Goal: Information Seeking & Learning: Learn about a topic

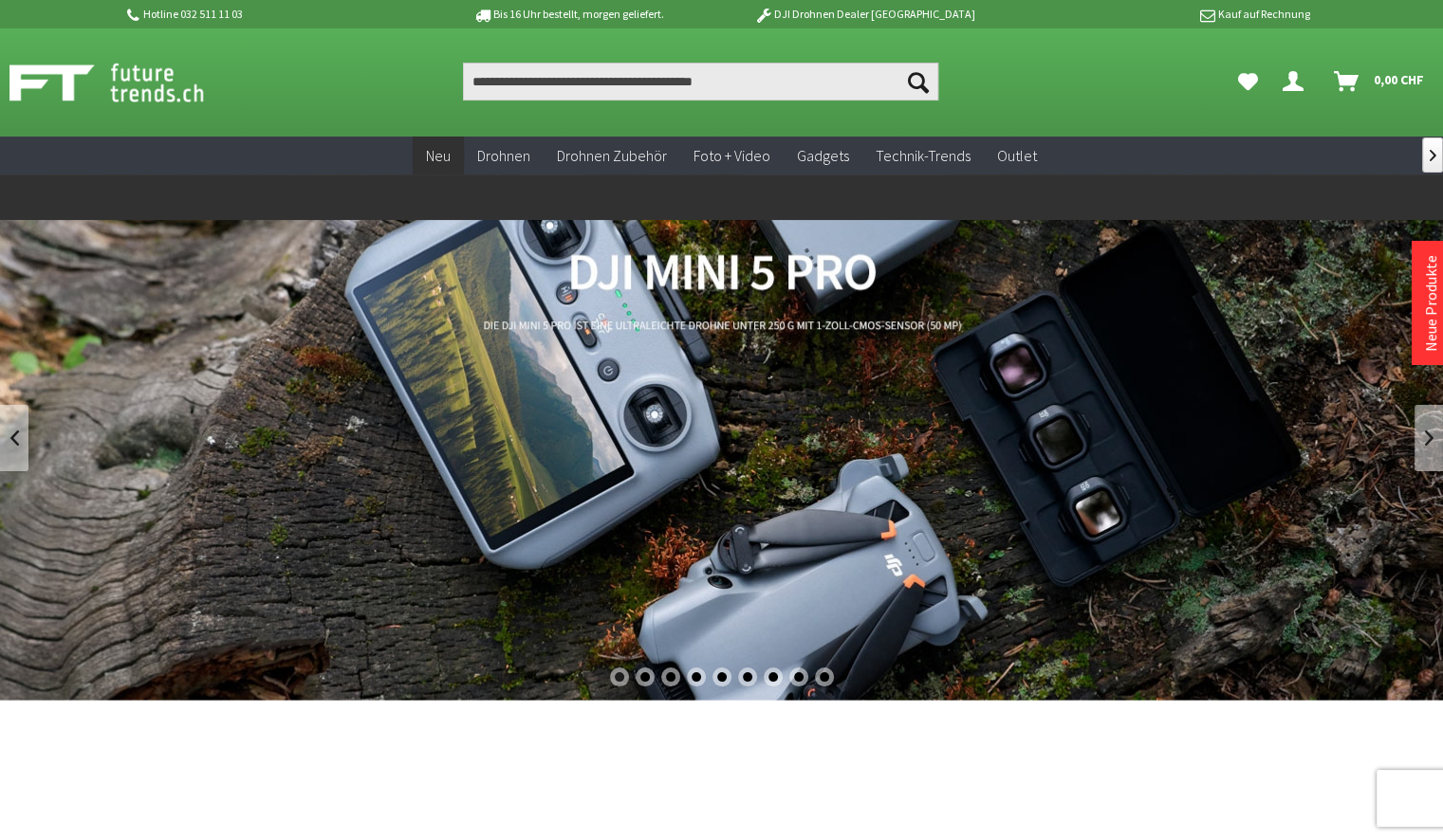
click at [436, 155] on span "Neu" at bounding box center [438, 155] width 25 height 19
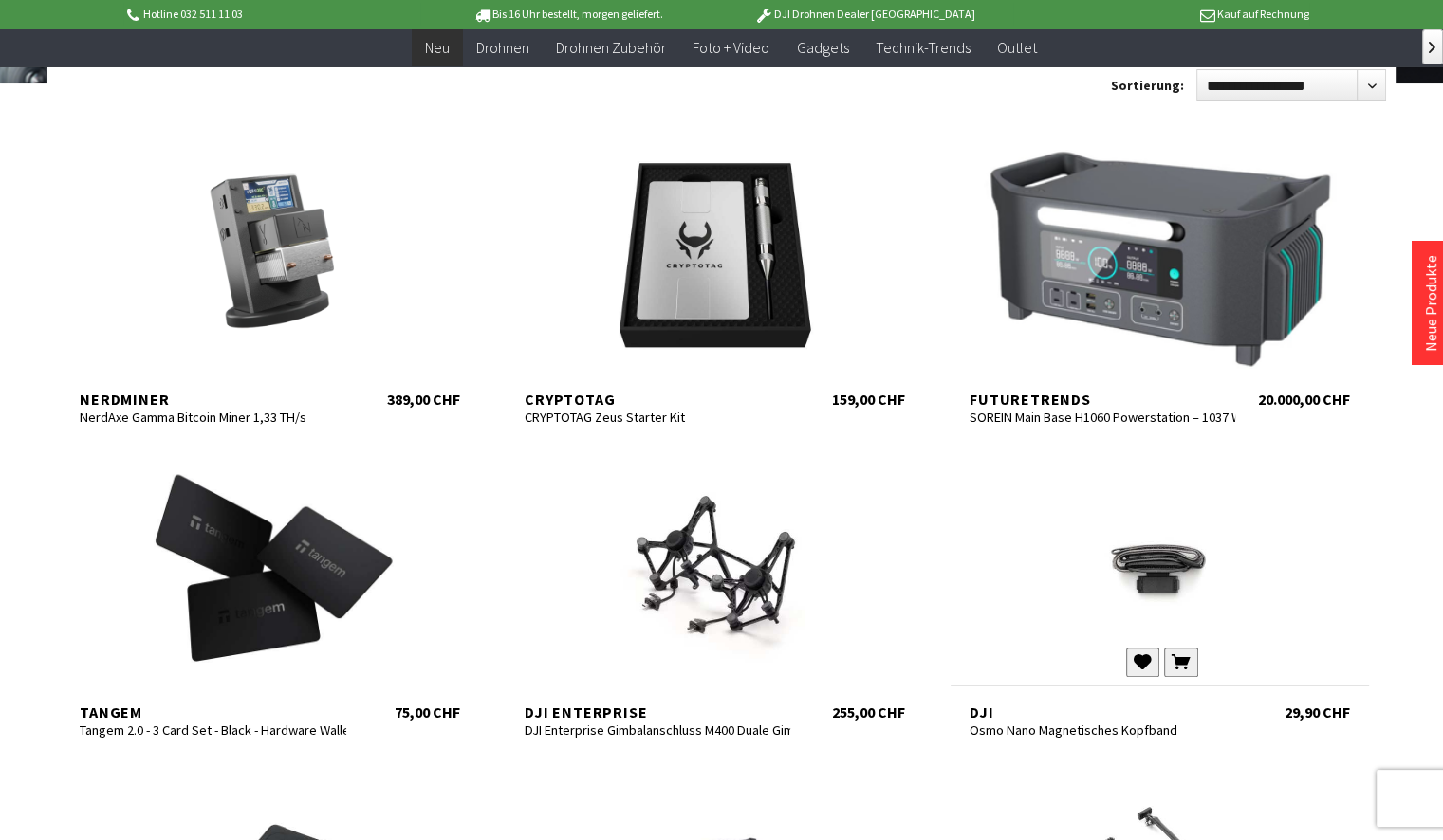
scroll to position [285, 0]
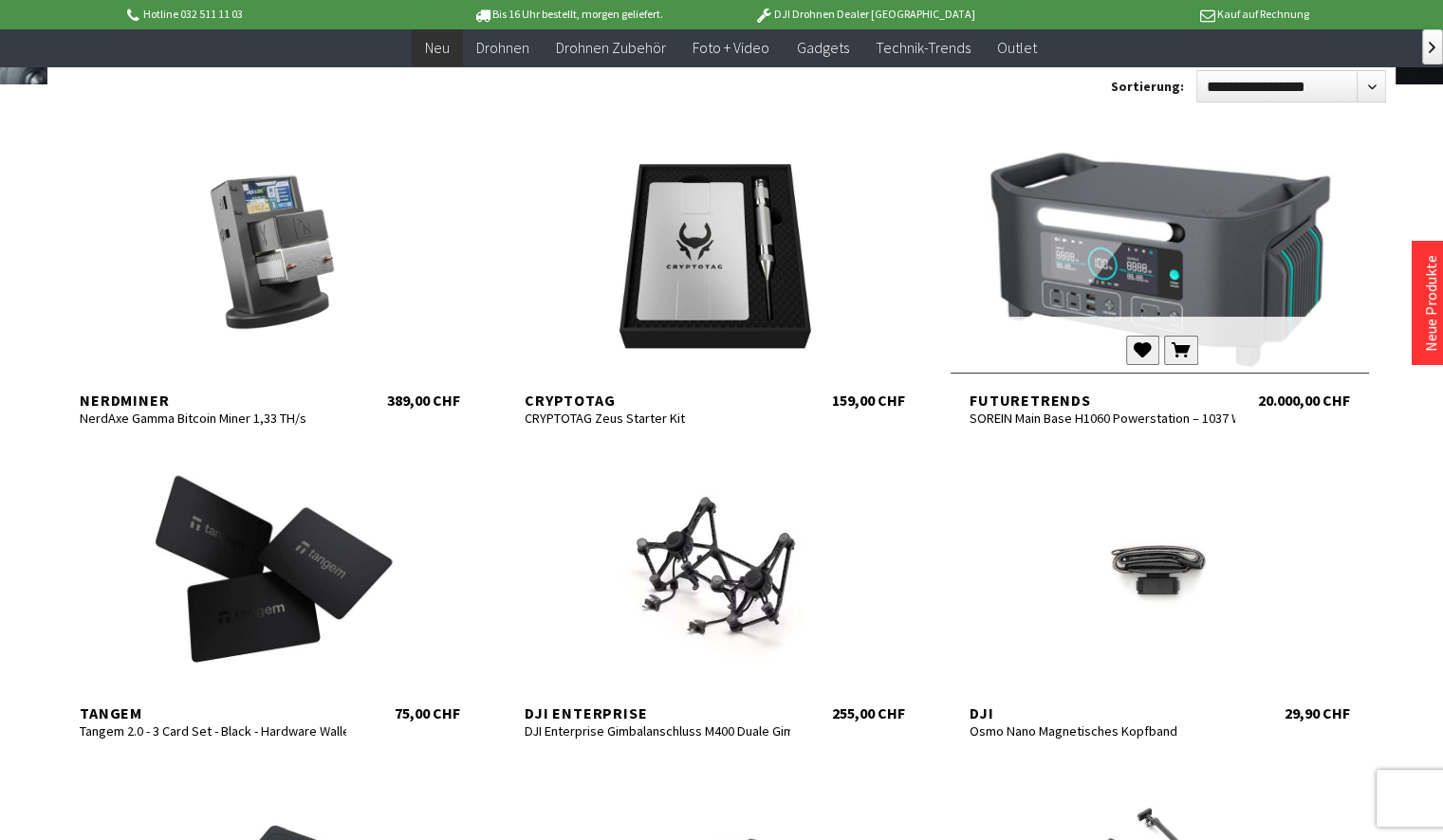
click at [1114, 283] on div at bounding box center [1159, 258] width 418 height 228
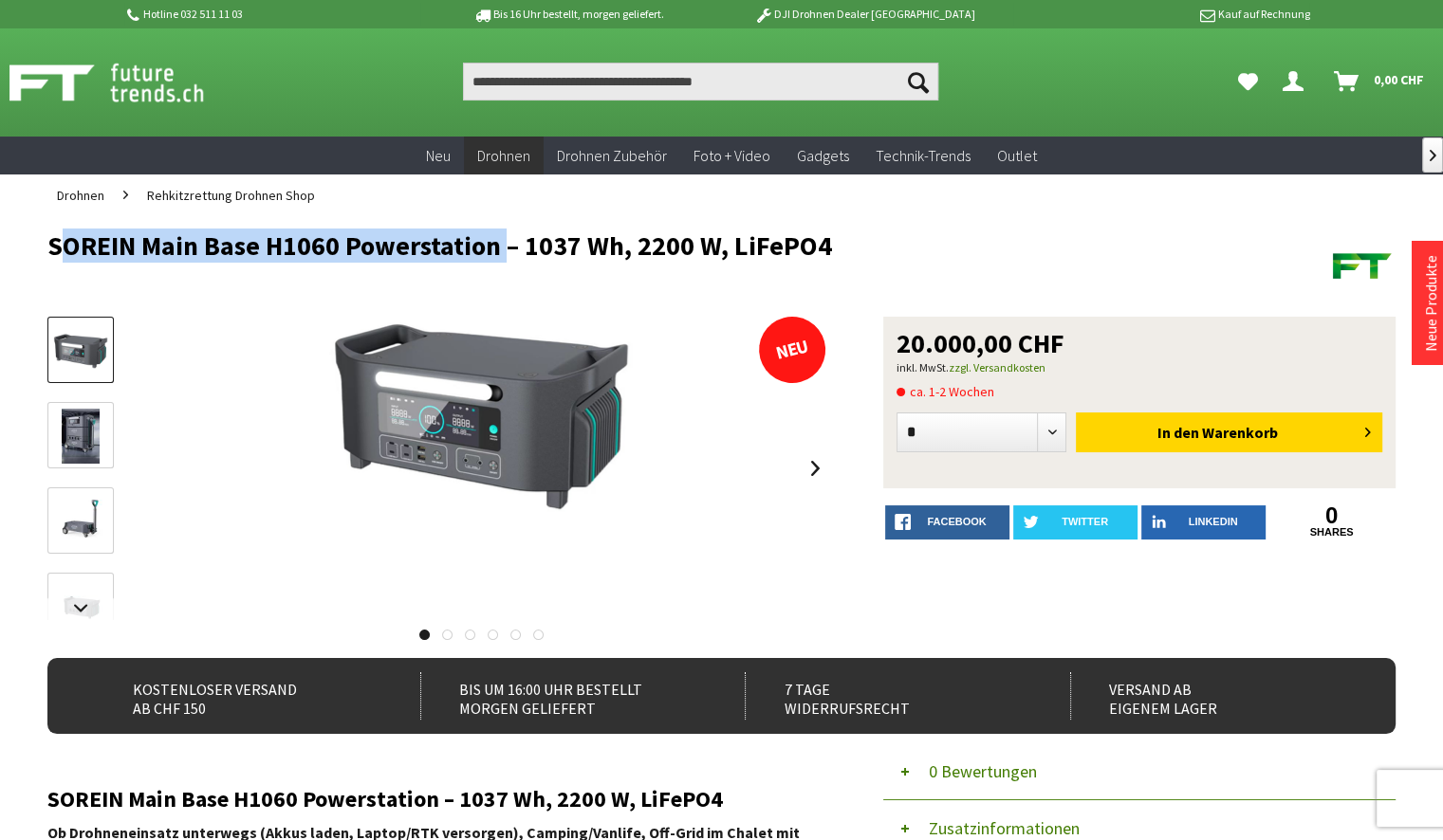
drag, startPoint x: 49, startPoint y: 244, endPoint x: 498, endPoint y: 246, distance: 449.0
click at [498, 246] on h1 "SOREIN Main Base H1060 Powerstation – 1037 Wh, 2200 W, LiFePO4" at bounding box center [586, 245] width 1079 height 28
drag, startPoint x: 498, startPoint y: 246, endPoint x: 340, endPoint y: 243, distance: 158.0
copy h1 "SOREIN Main Base H1060 Powerstation"
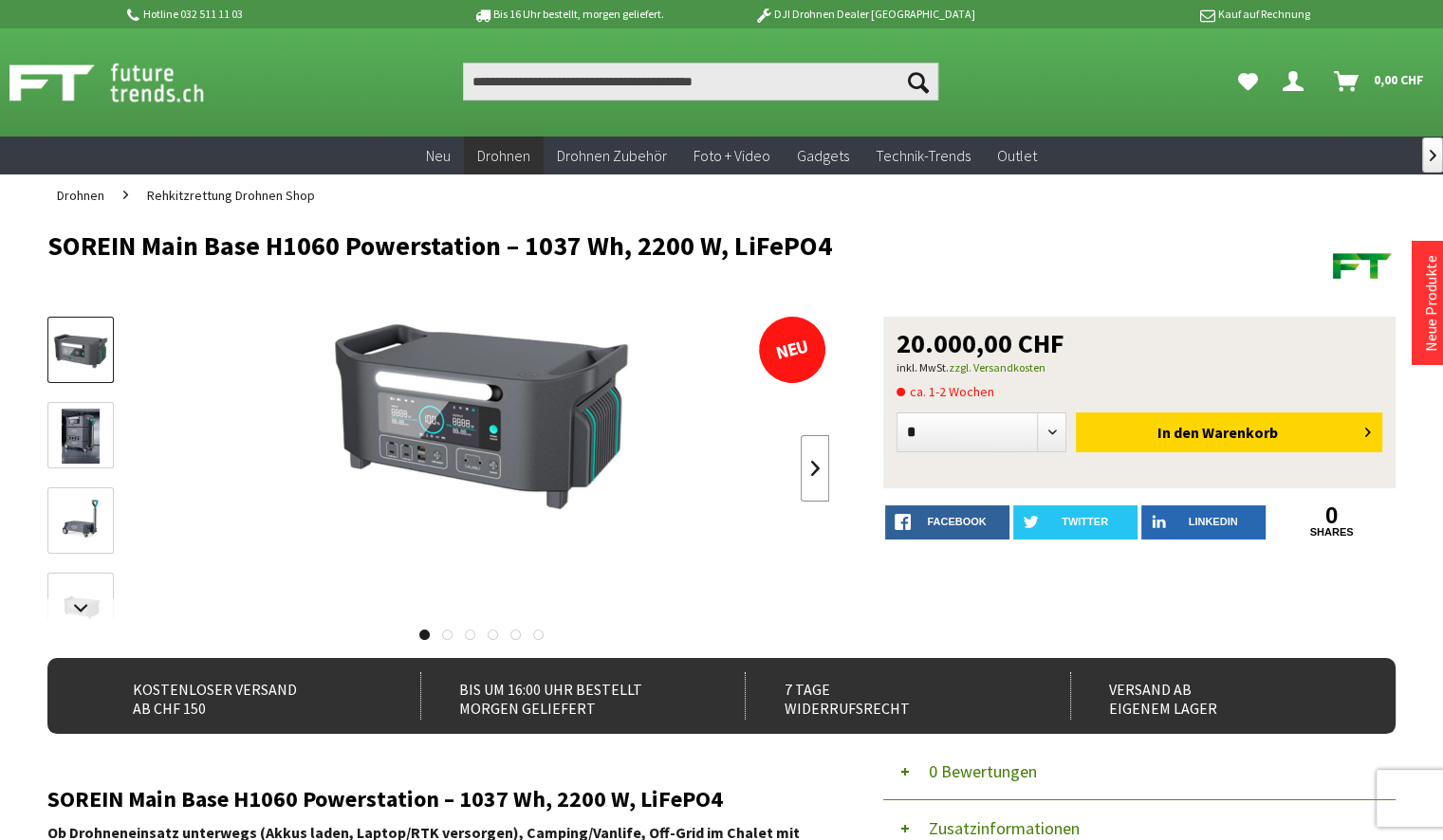
click at [814, 467] on link at bounding box center [815, 469] width 28 height 67
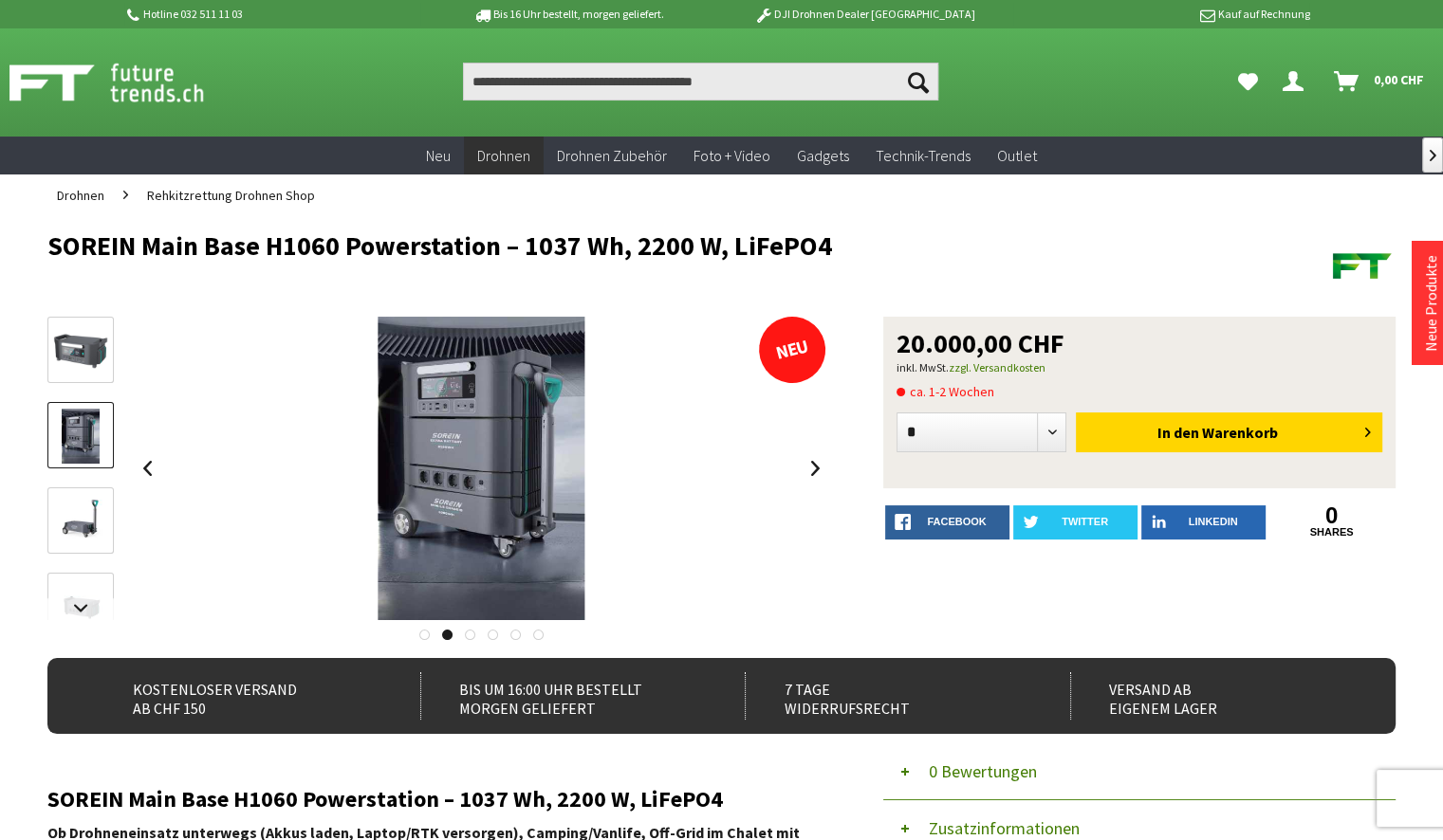
click at [88, 347] on img at bounding box center [80, 350] width 55 height 36
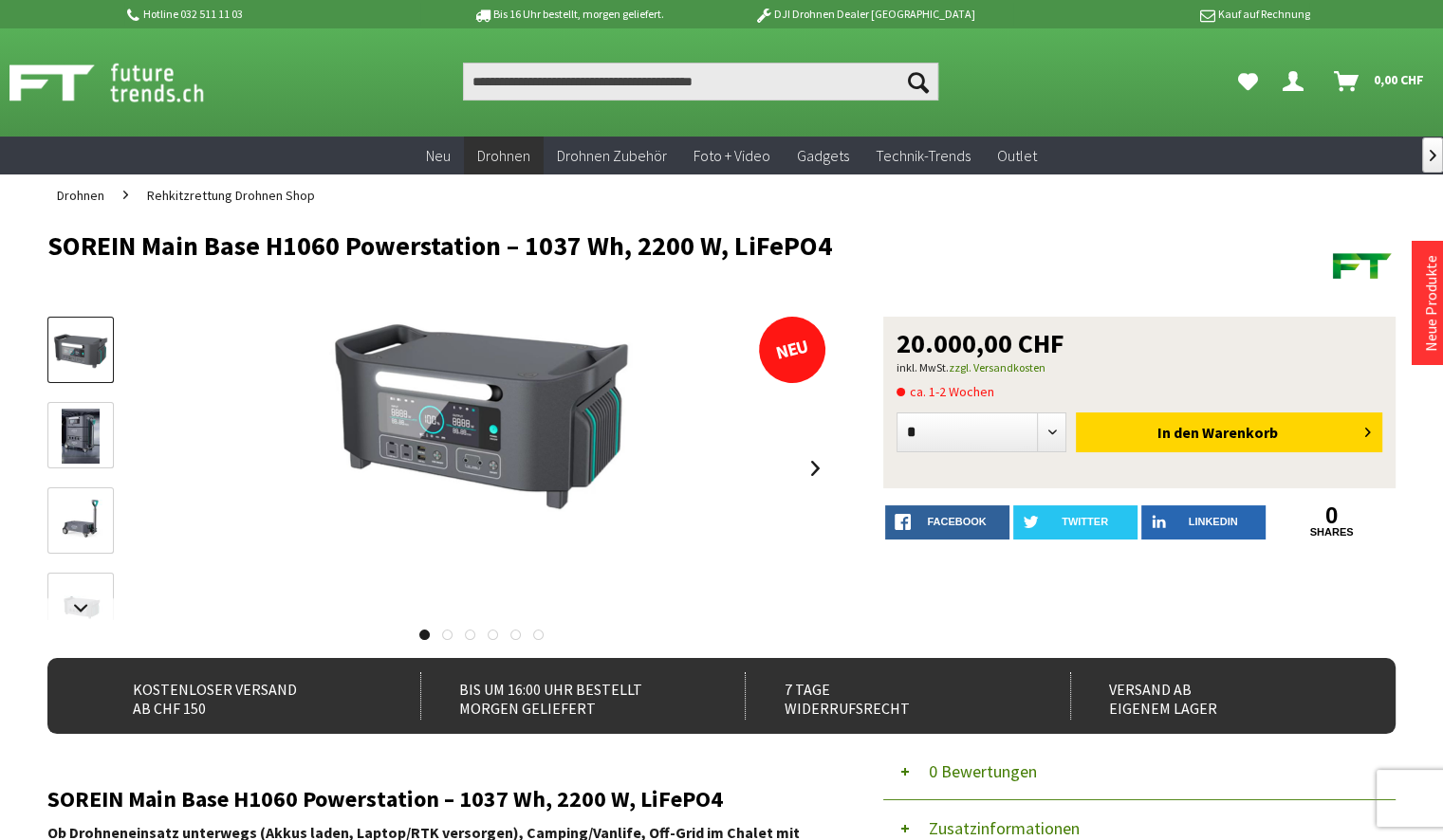
click at [41, 81] on img at bounding box center [128, 82] width 237 height 47
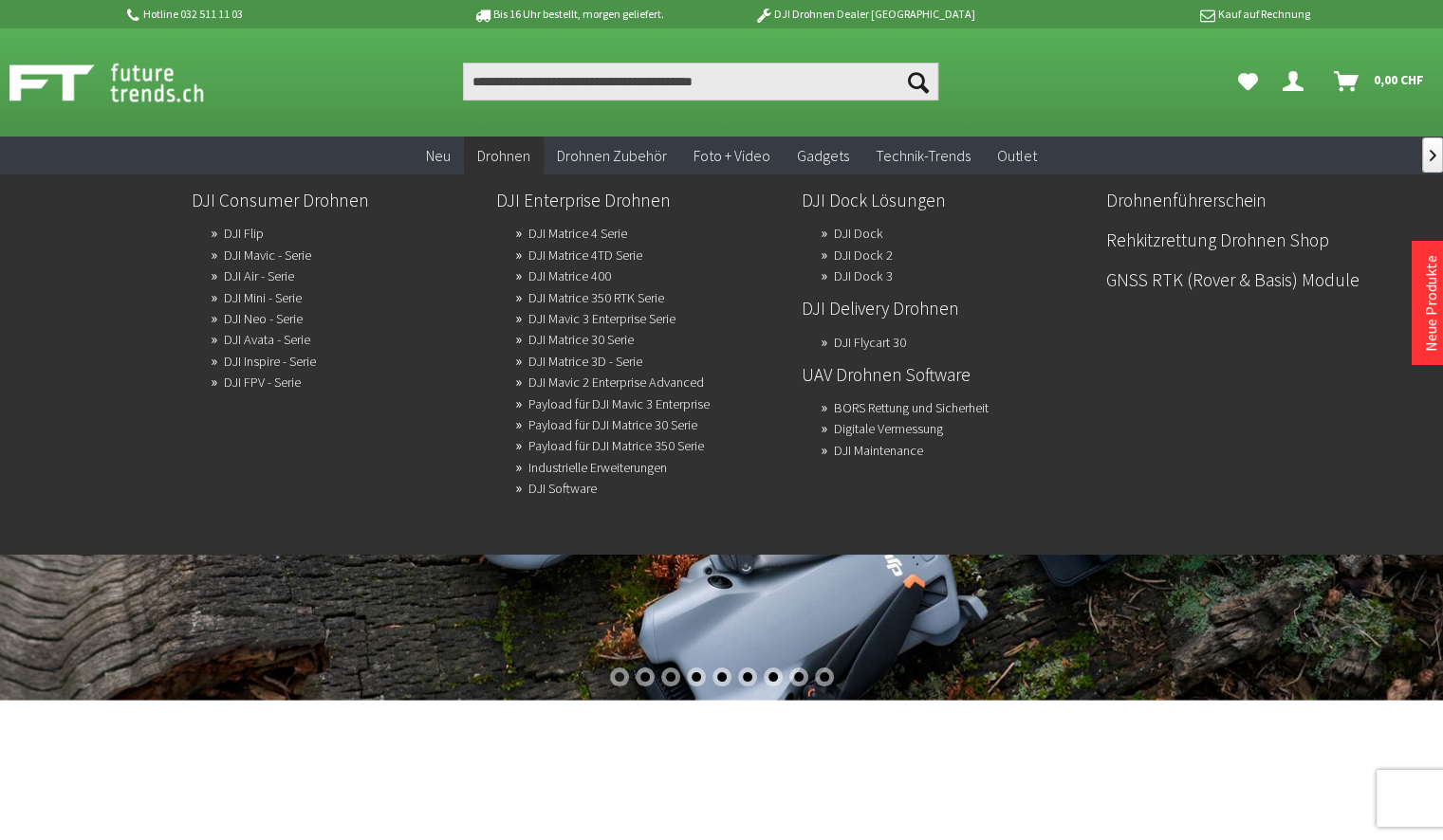
click at [508, 152] on span "Drohnen" at bounding box center [504, 155] width 53 height 19
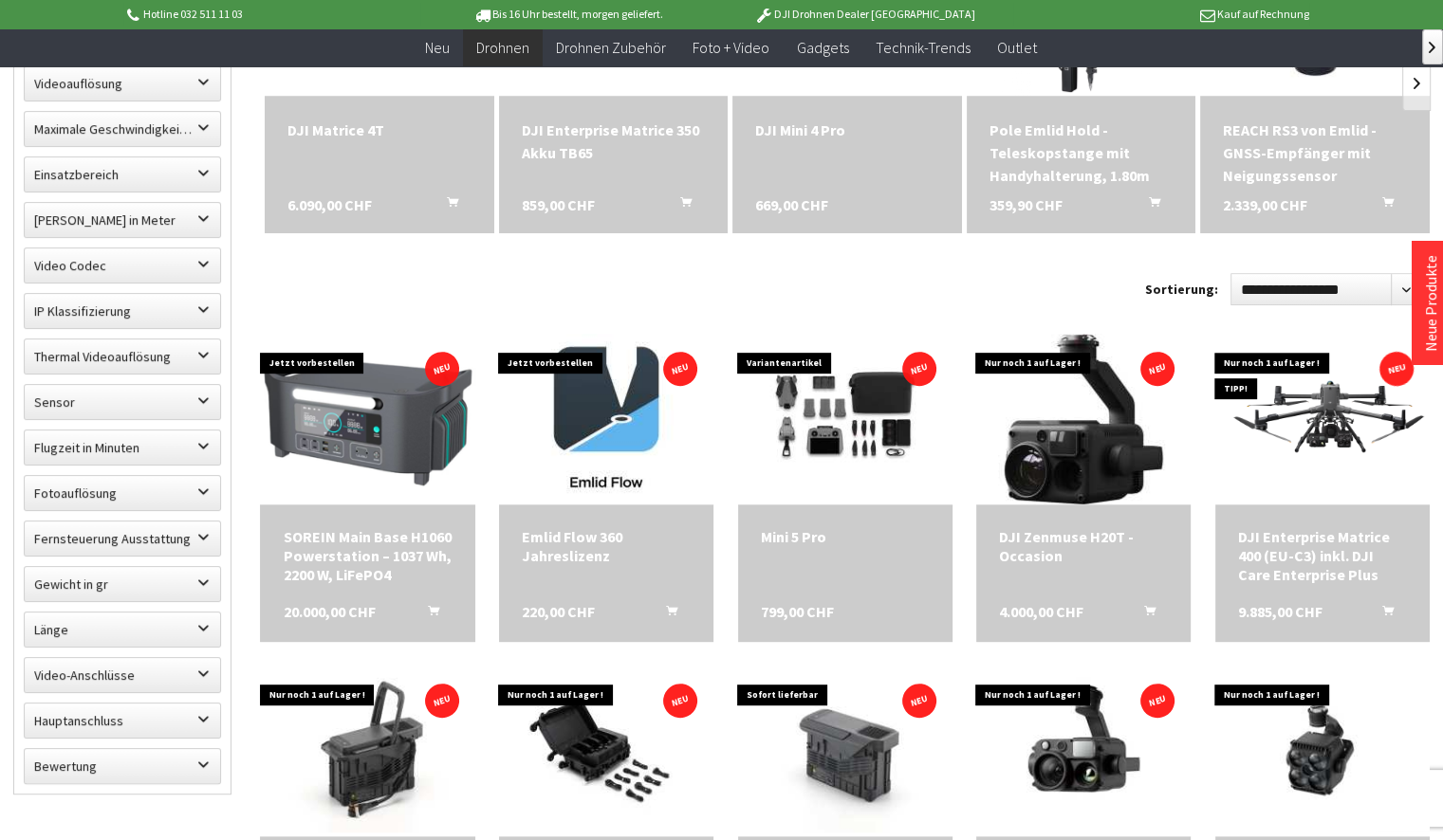
scroll to position [759, 0]
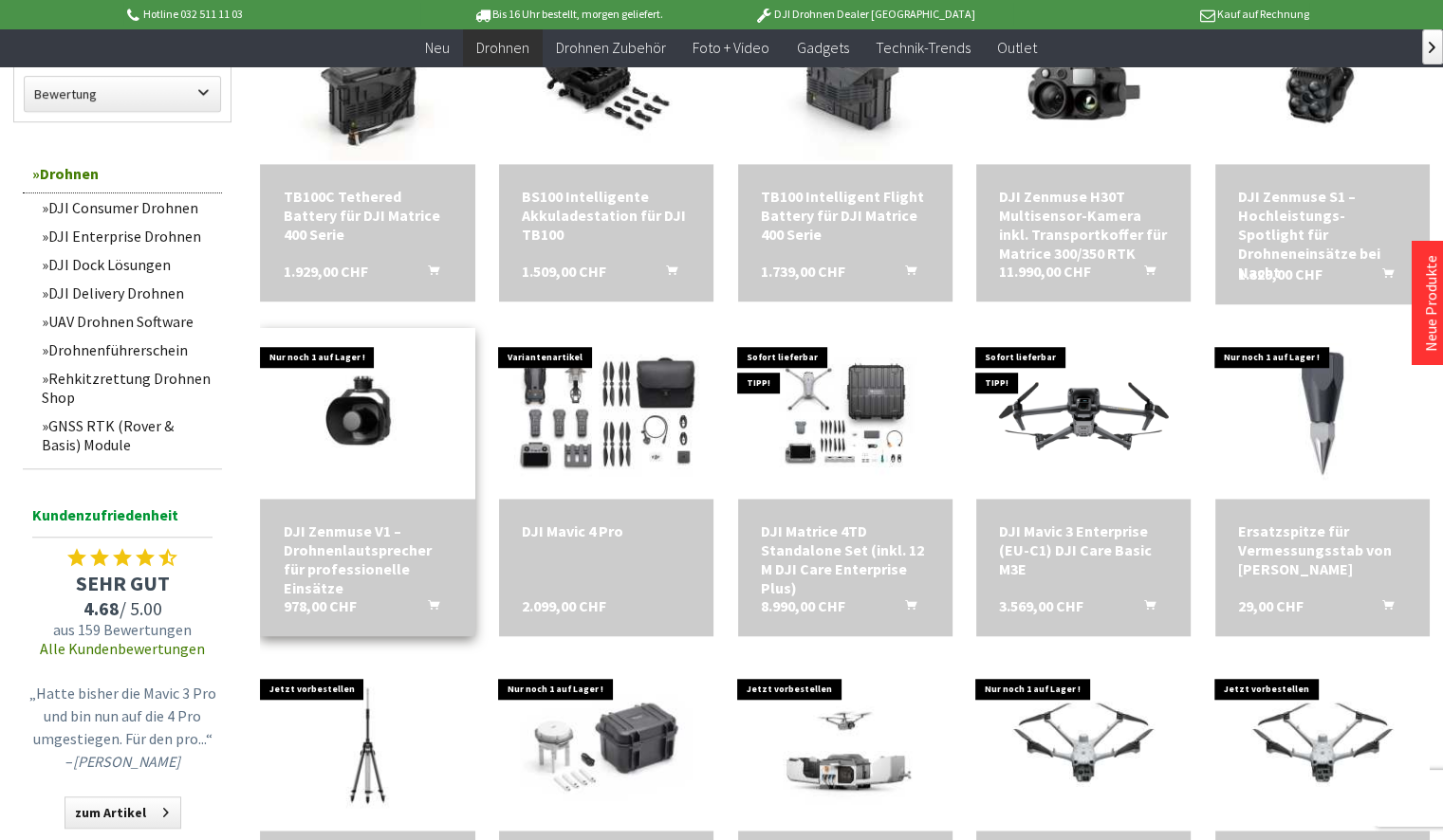
scroll to position [1422, 0]
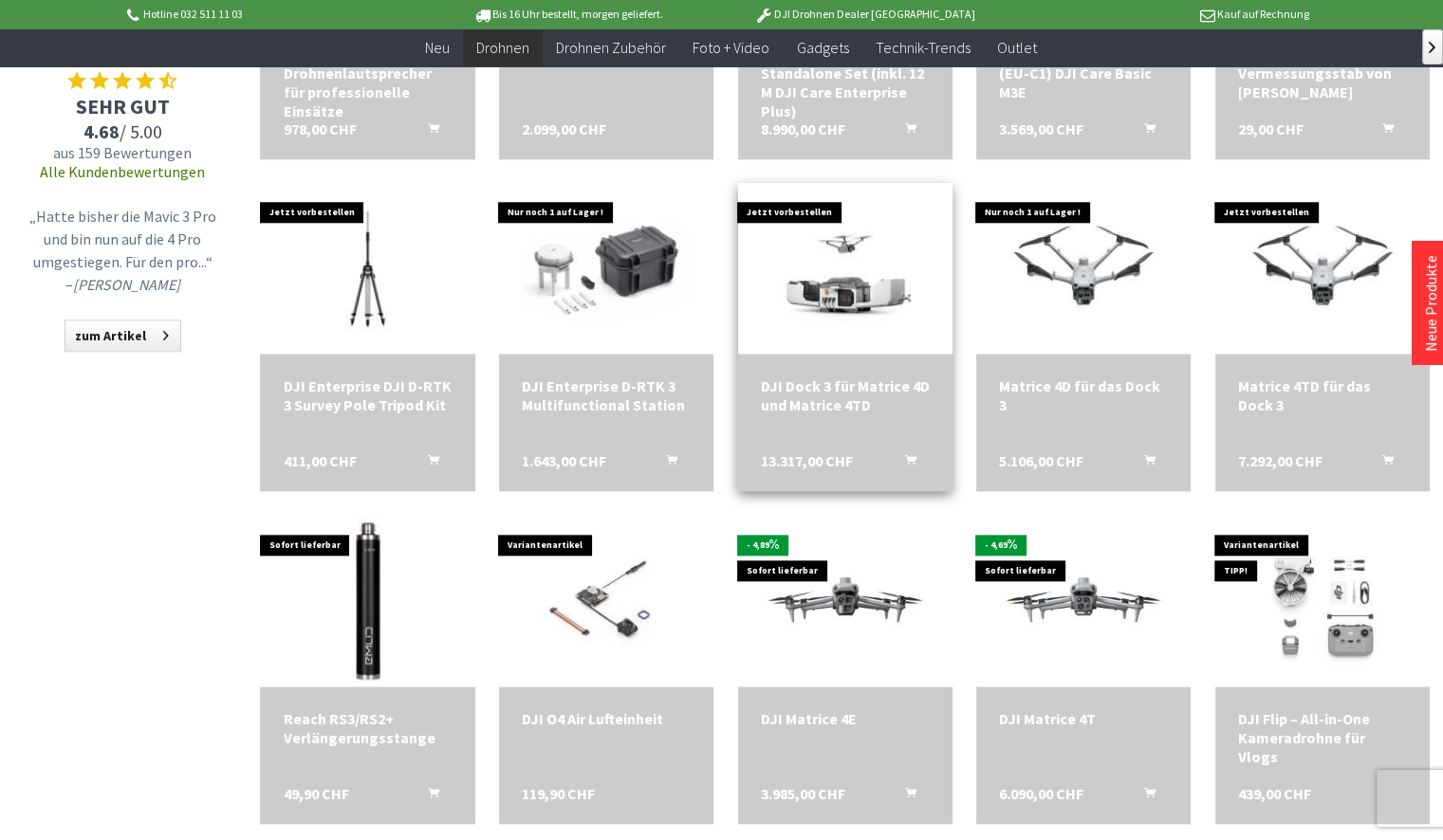
scroll to position [1991, 0]
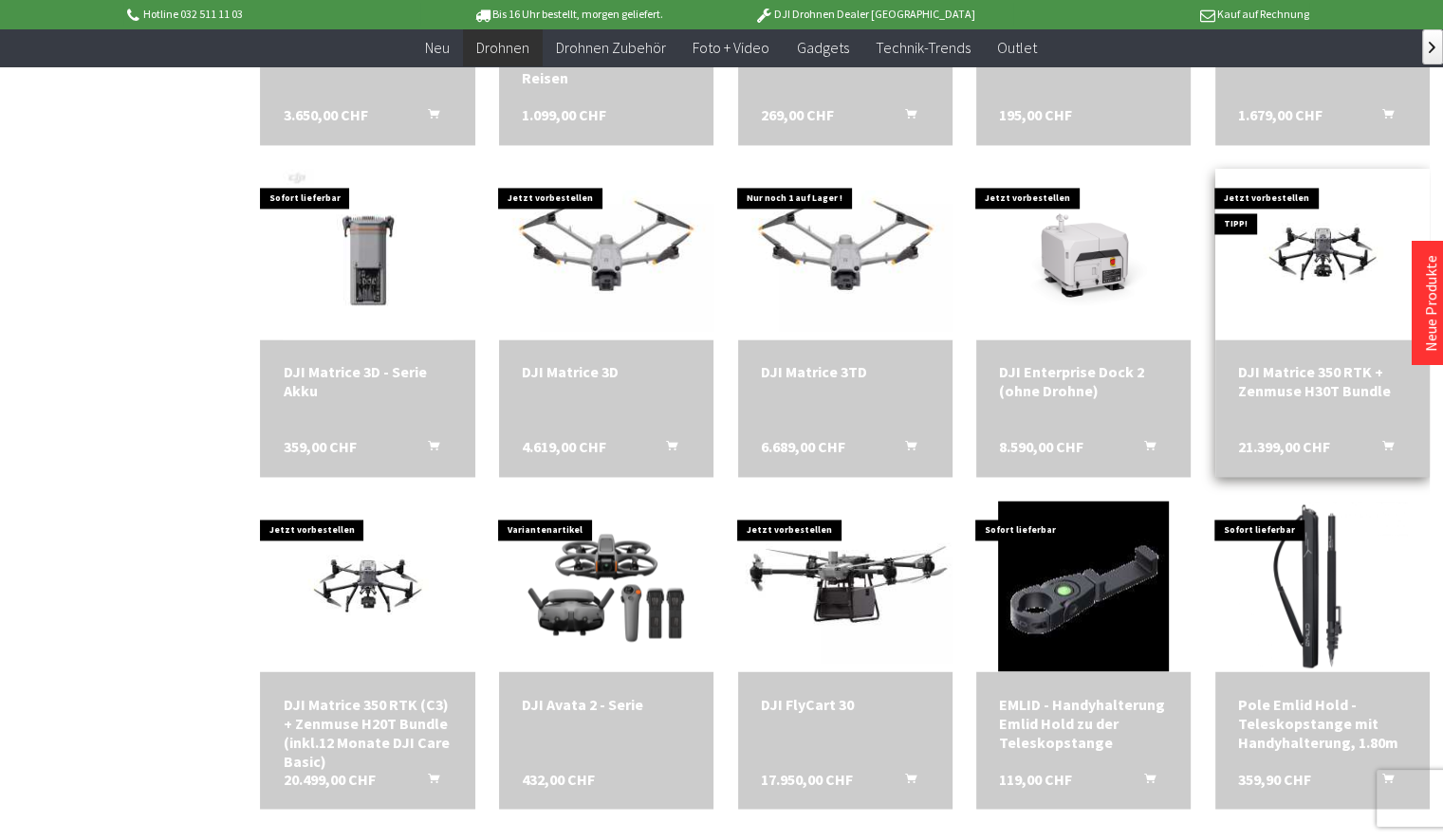
scroll to position [2939, 0]
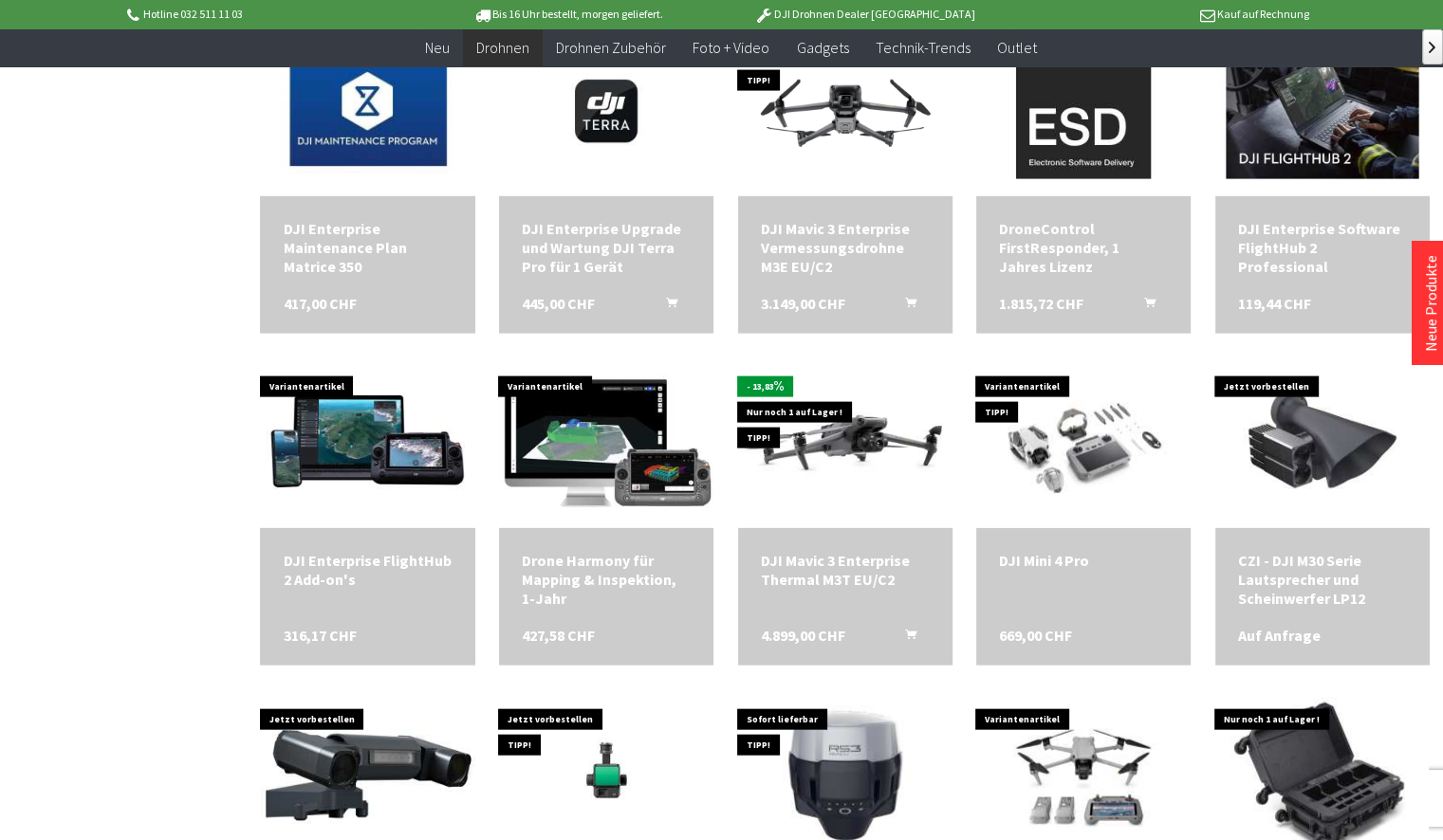
scroll to position [4077, 0]
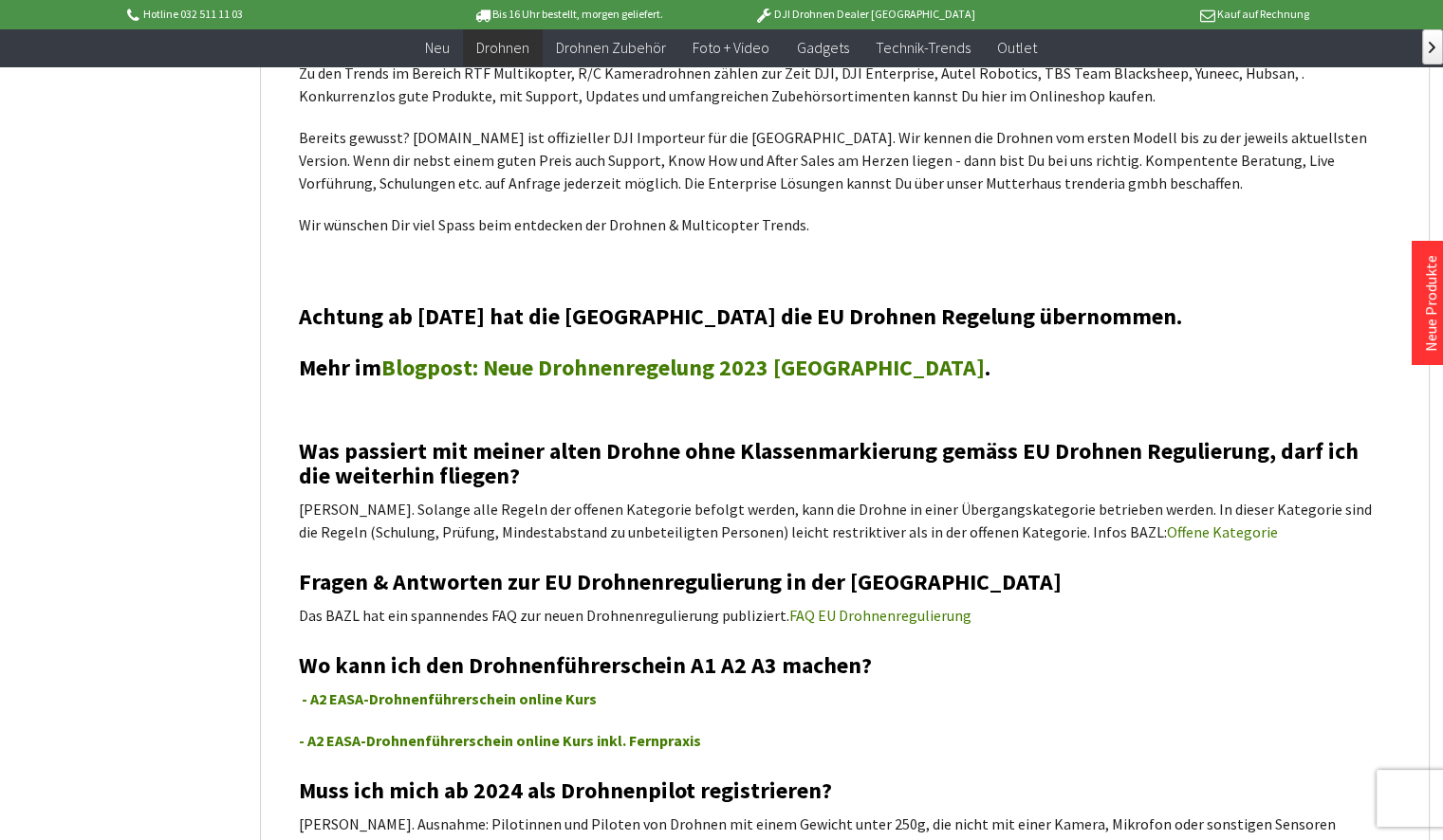
scroll to position [6353, 0]
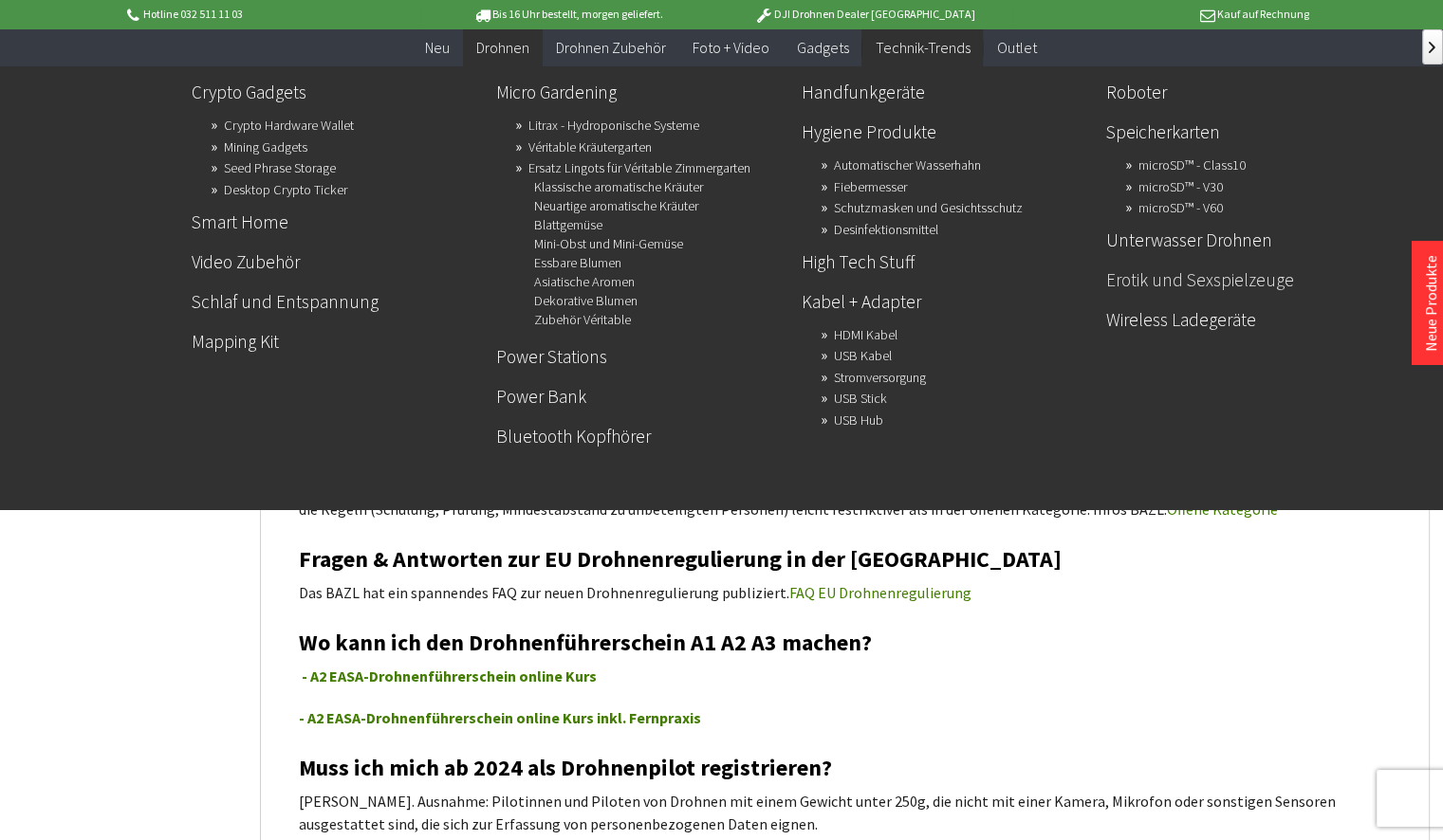
click at [1184, 287] on link "Erotik und Sexspielzeuge" at bounding box center [1251, 280] width 290 height 32
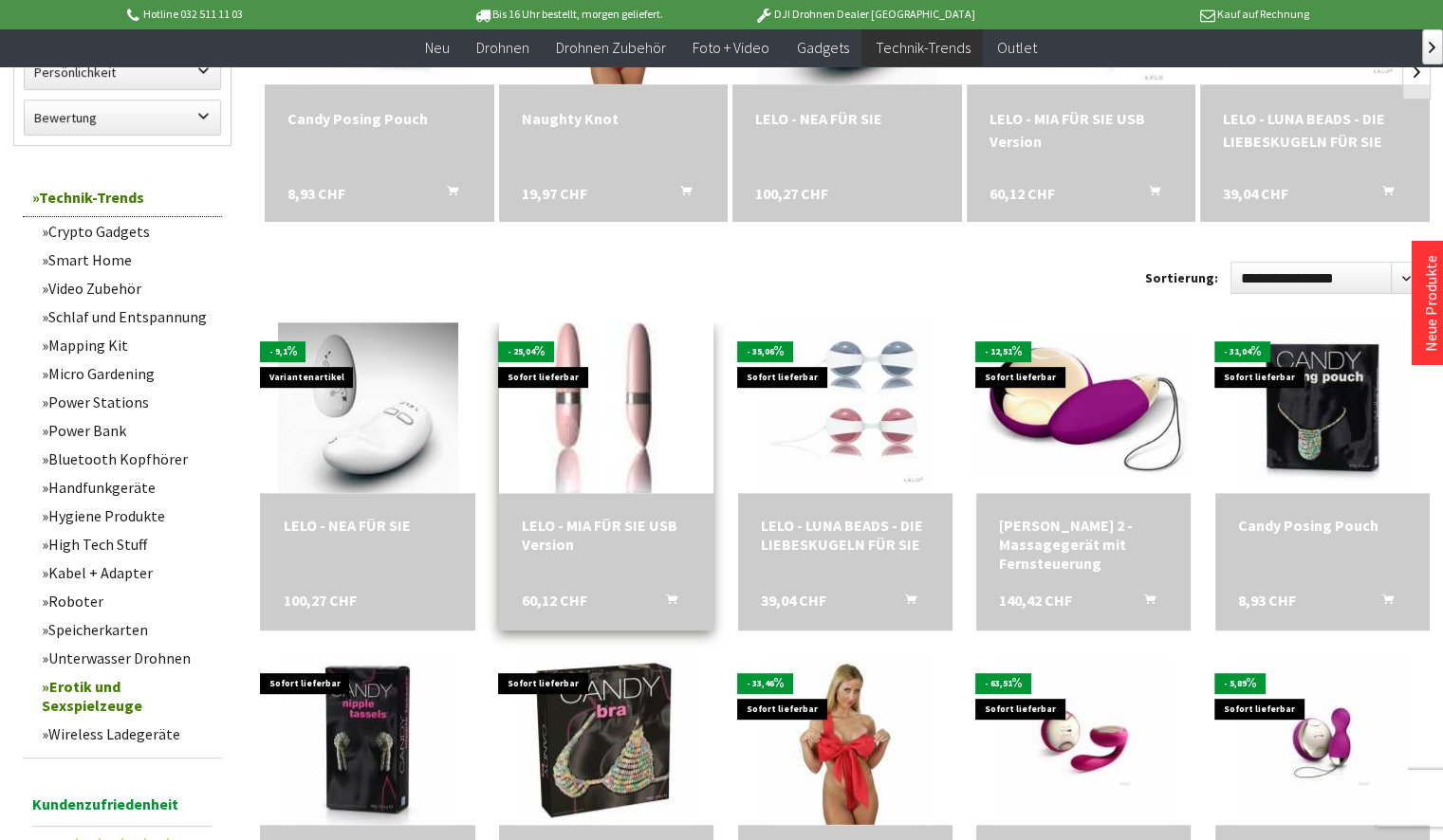
scroll to position [948, 0]
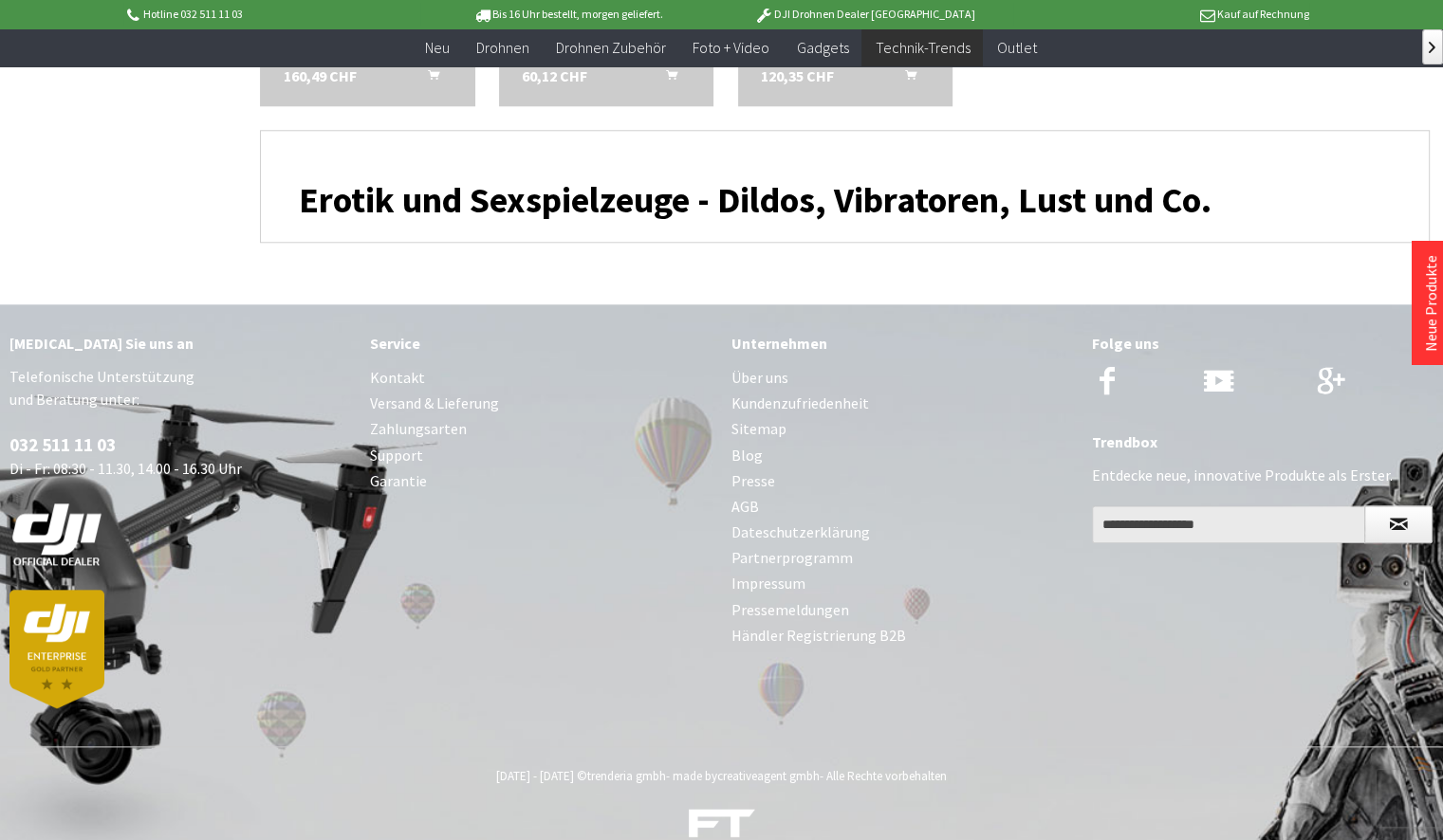
scroll to position [1975, 0]
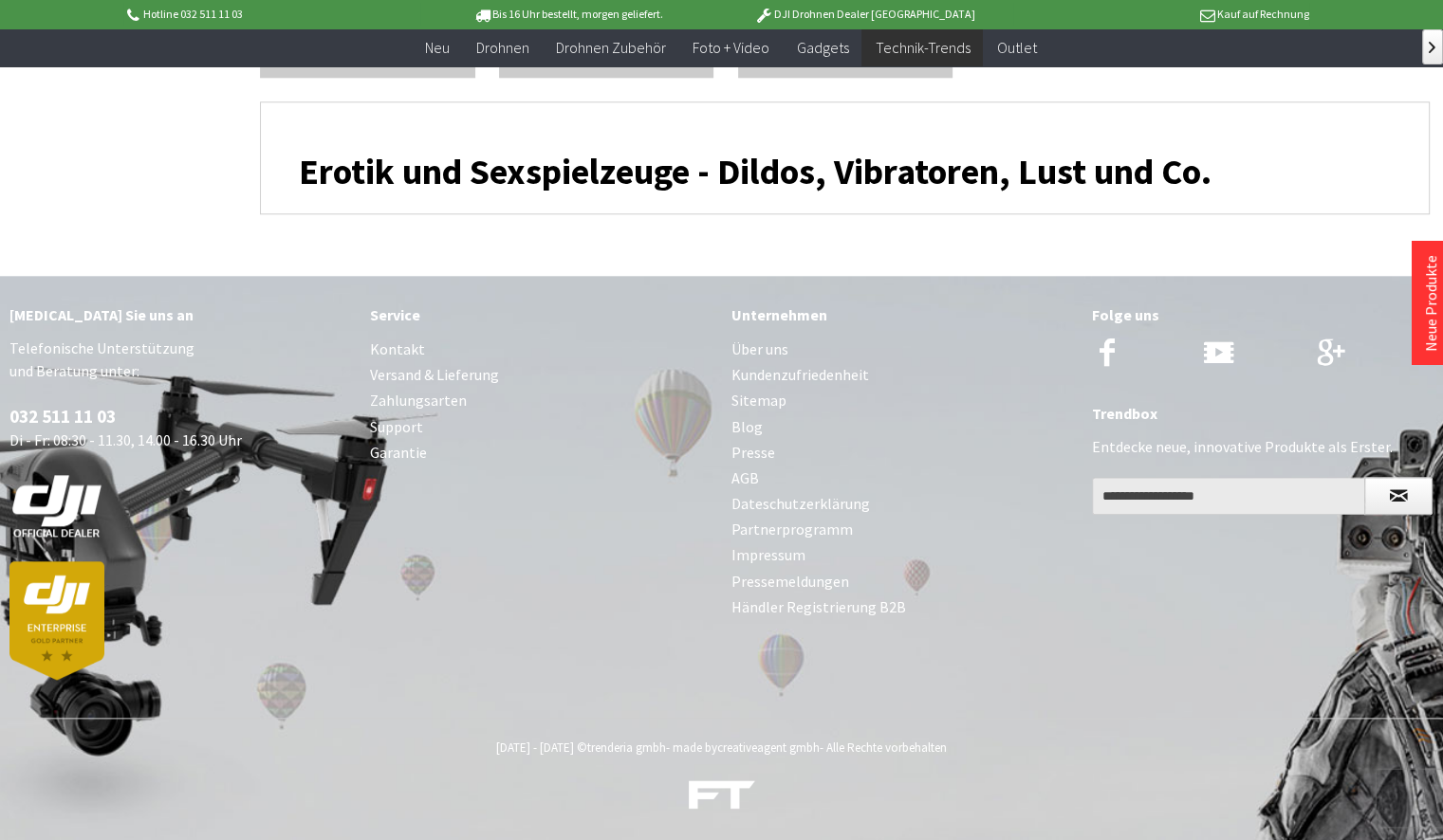
click at [61, 604] on img at bounding box center [57, 620] width 95 height 119
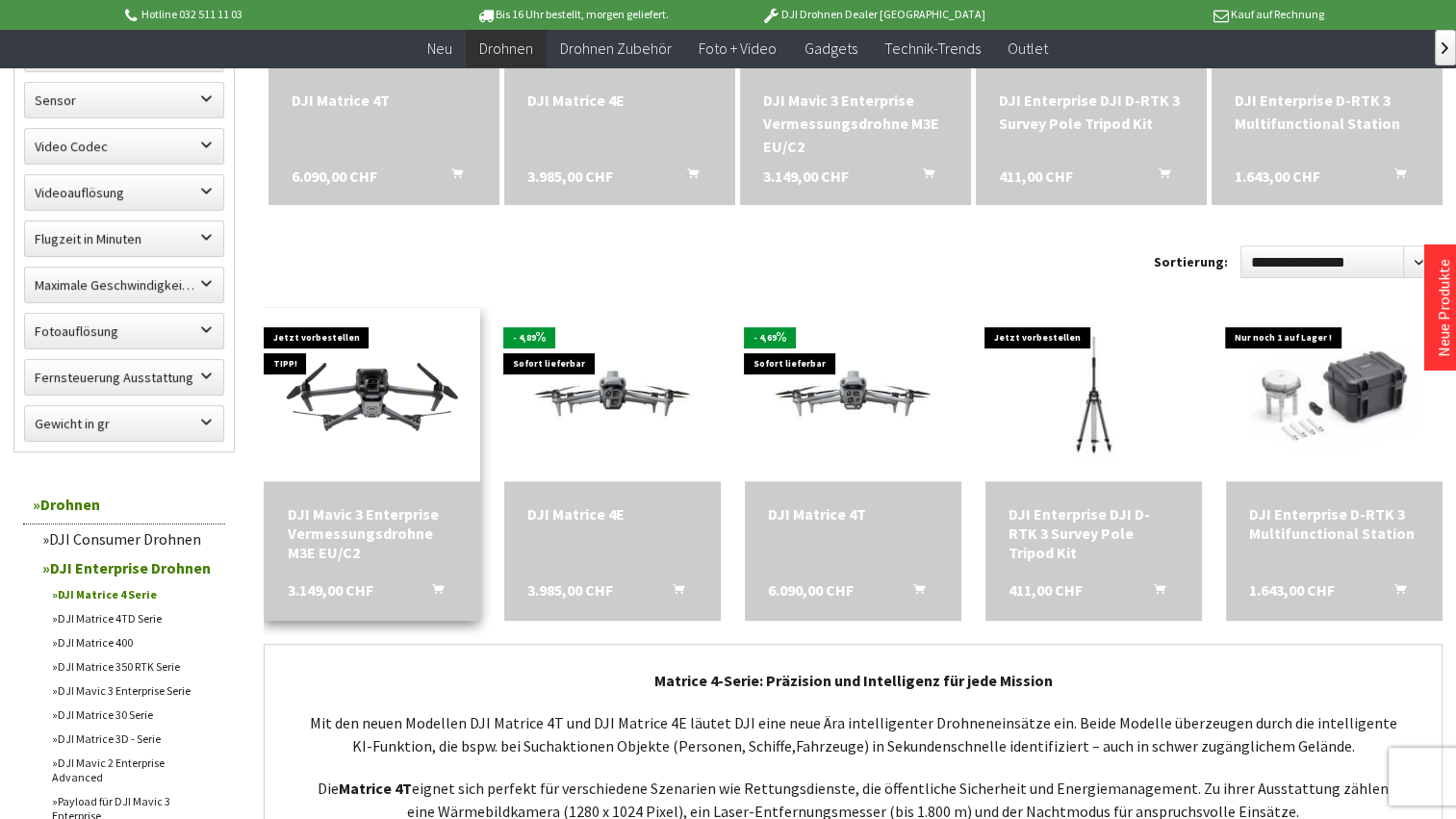
scroll to position [770, 0]
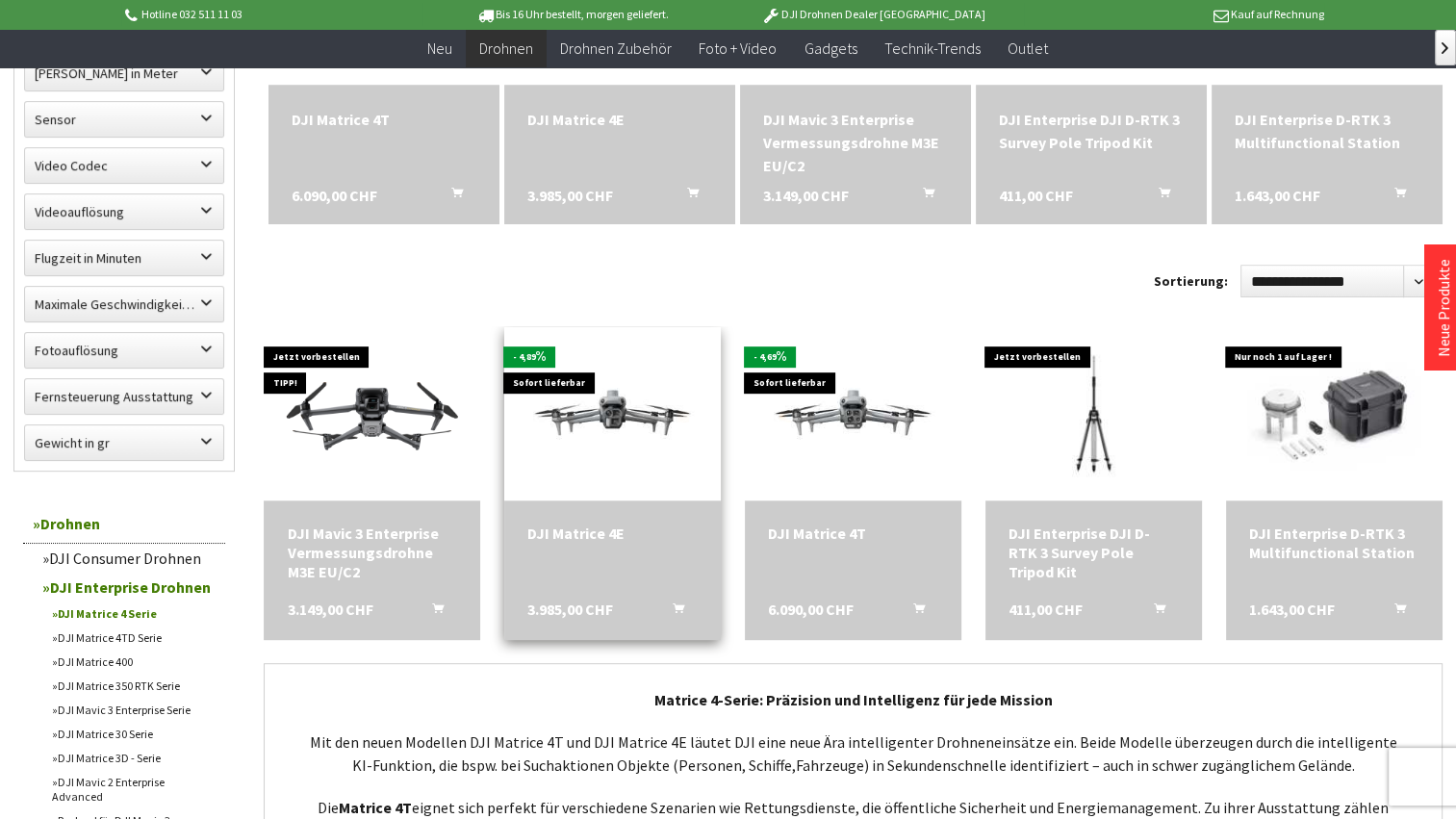
click at [604, 540] on div "DJI Matrice 4E" at bounding box center [611, 533] width 170 height 19
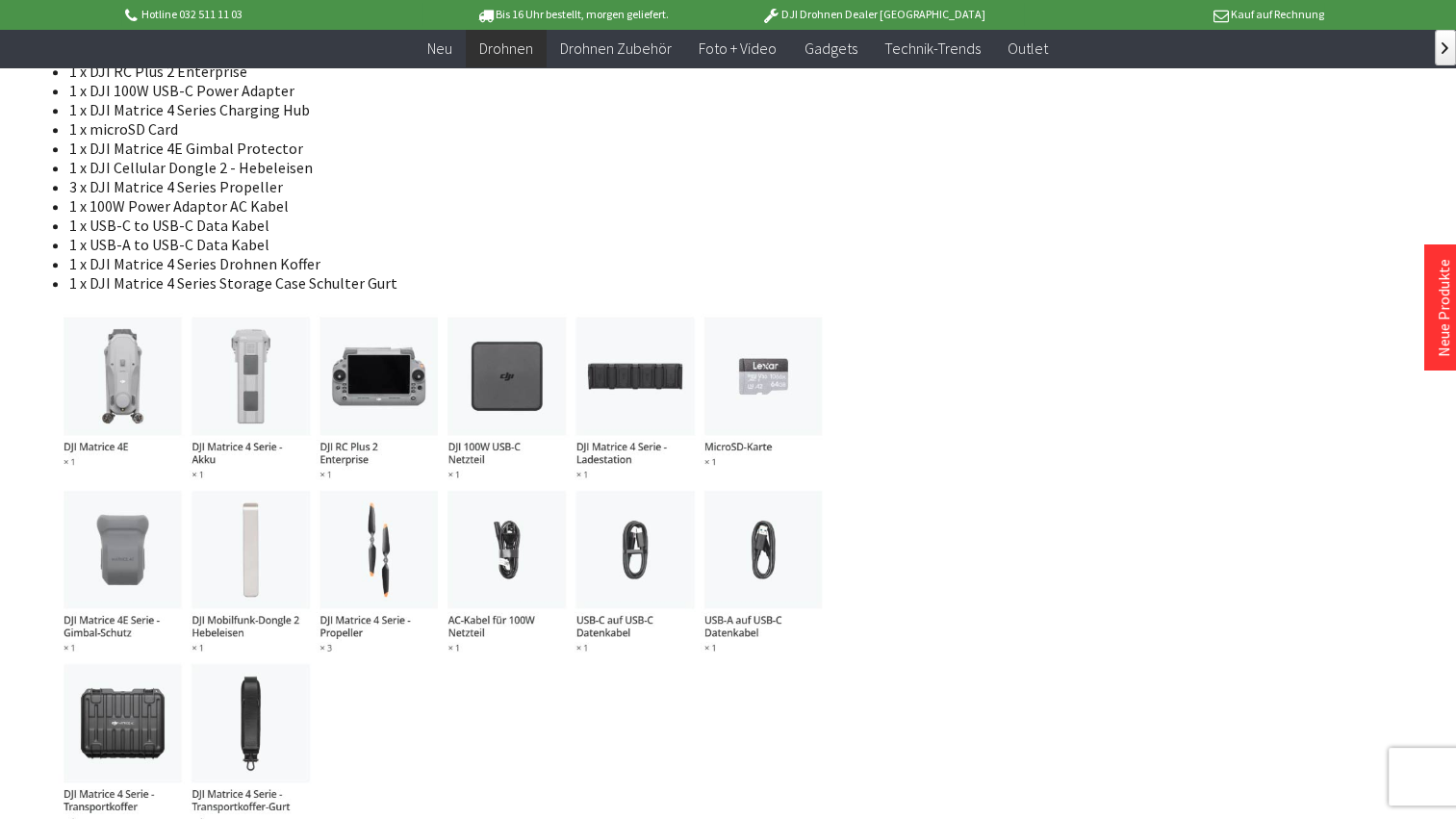
scroll to position [2214, 0]
